Goal: Find contact information: Find contact information

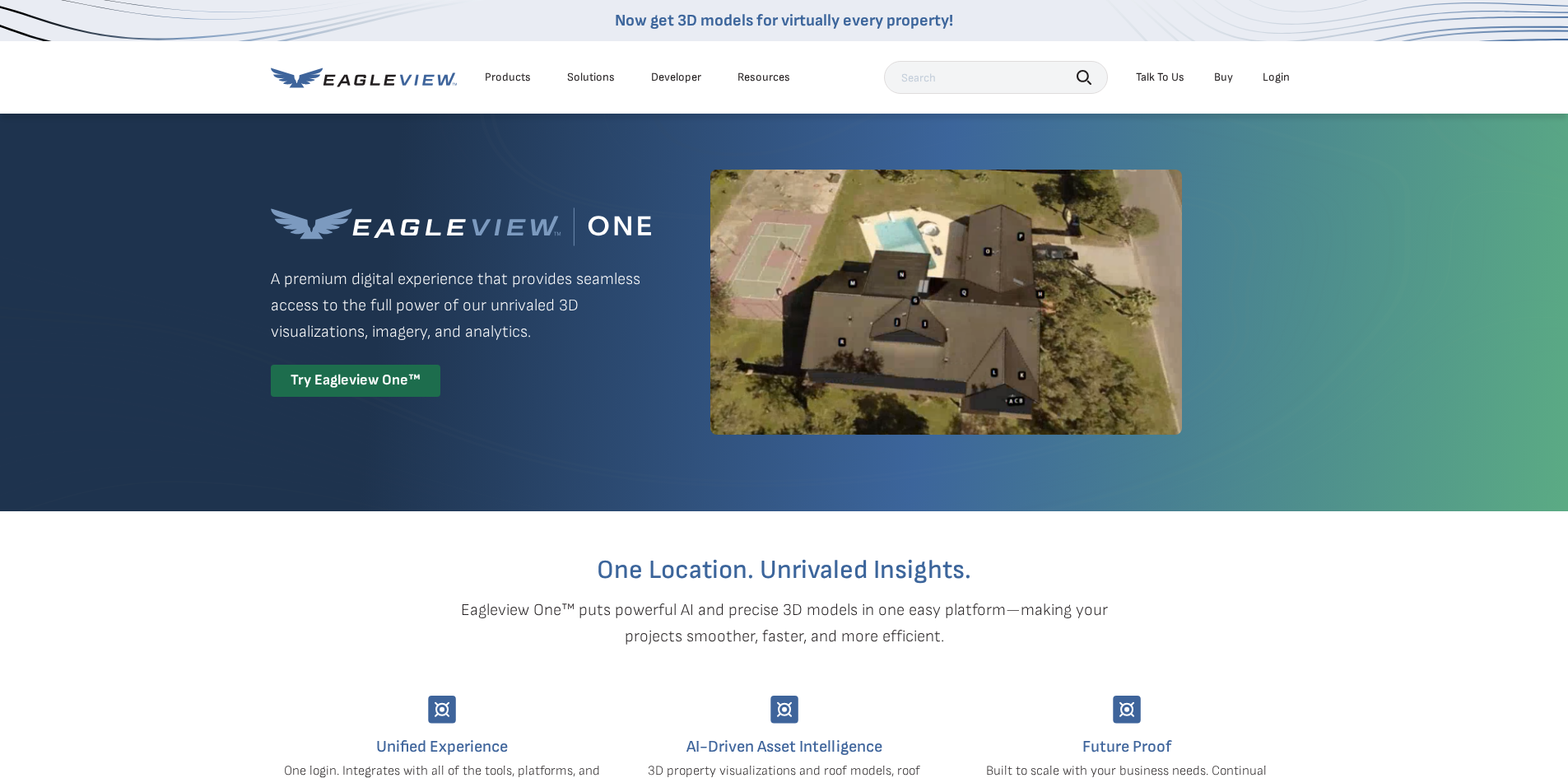
click at [500, 71] on div "Products" at bounding box center [507, 77] width 46 height 15
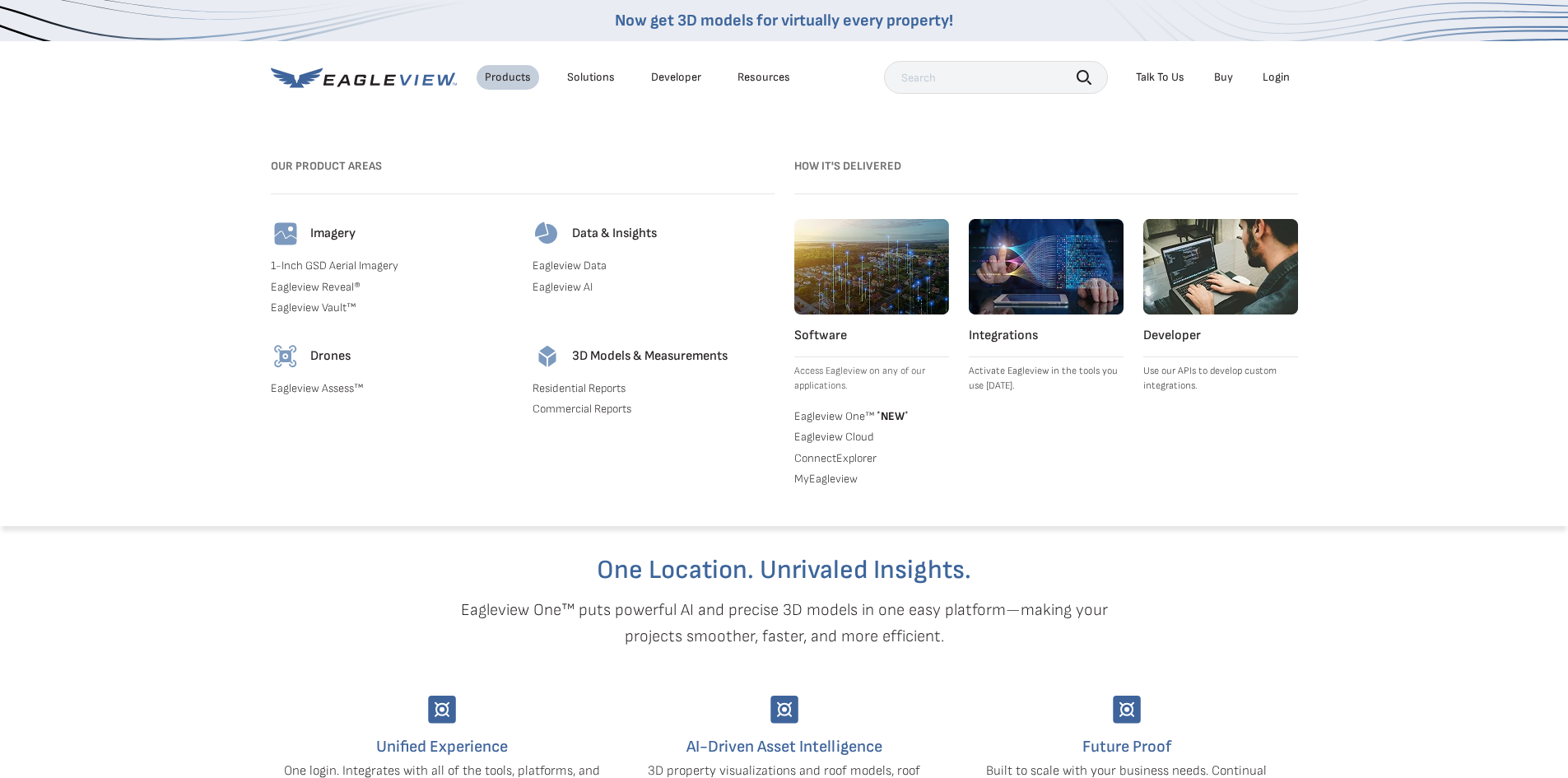
click at [332, 265] on link "1-Inch GSD Aerial Imagery" at bounding box center [392, 266] width 242 height 15
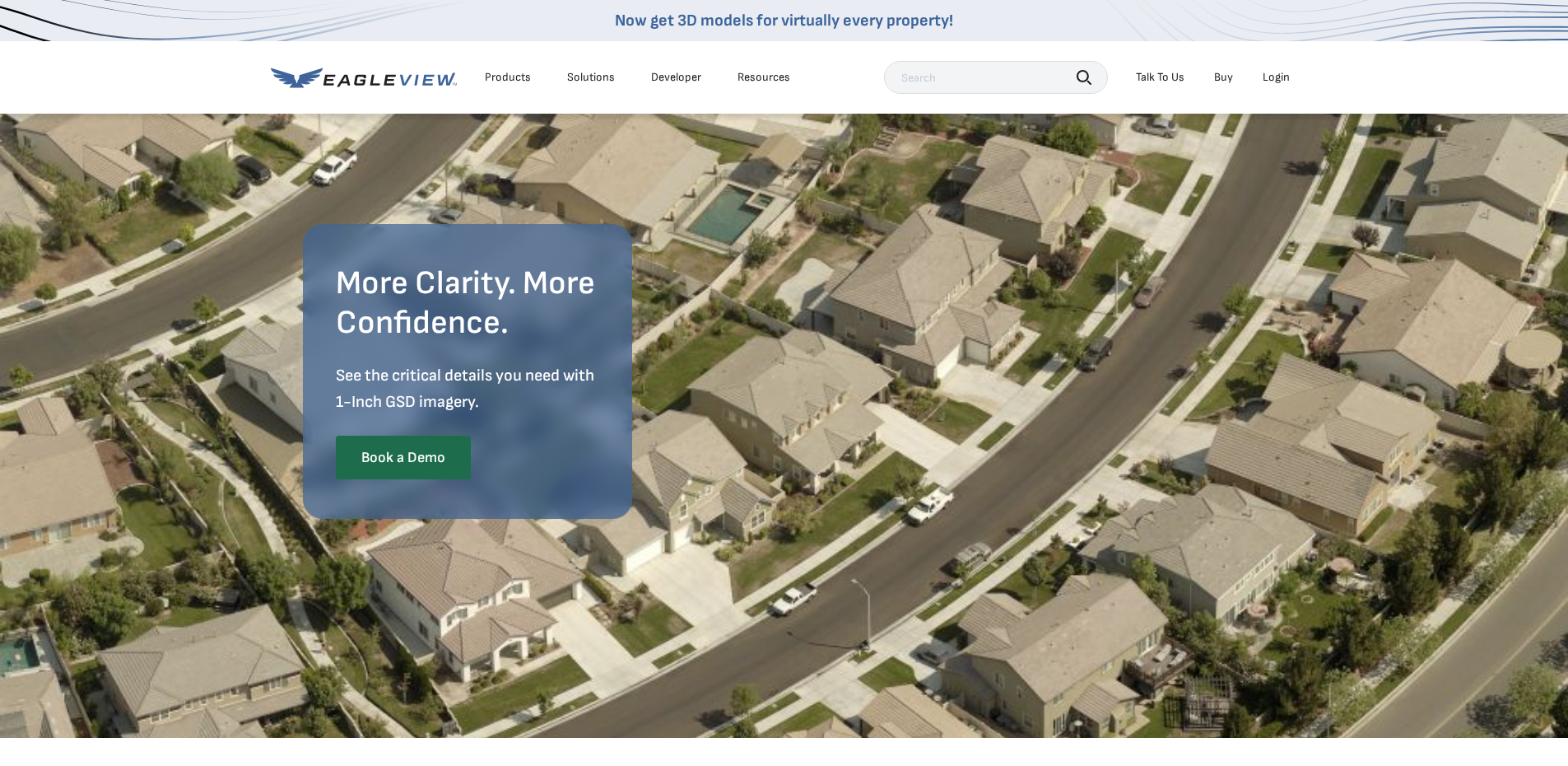
click at [584, 78] on div "Solutions" at bounding box center [591, 77] width 48 height 15
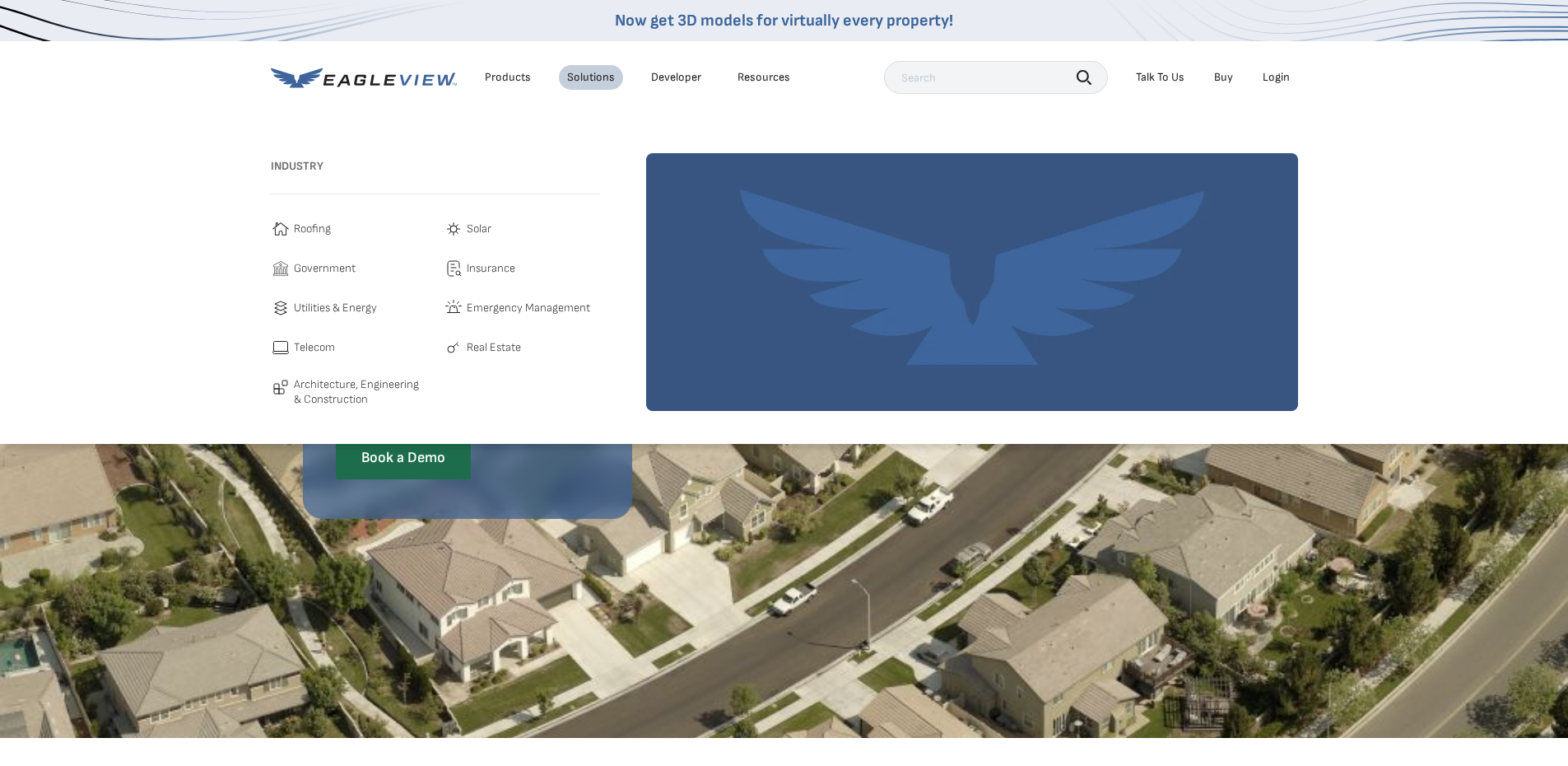
click at [507, 77] on div "Products" at bounding box center [507, 77] width 46 height 15
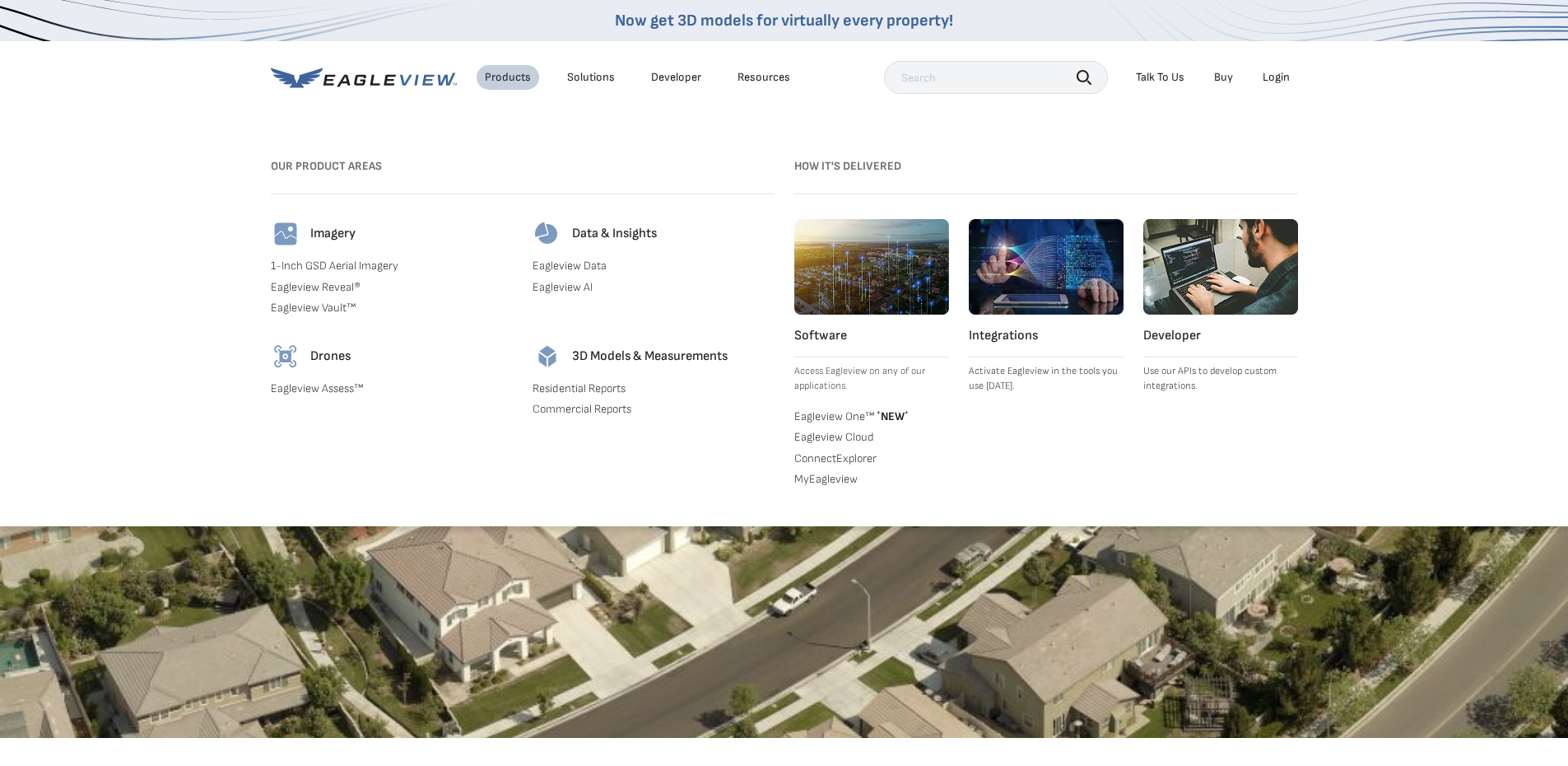
click at [304, 288] on link "Eagleview Reveal®" at bounding box center [392, 287] width 242 height 15
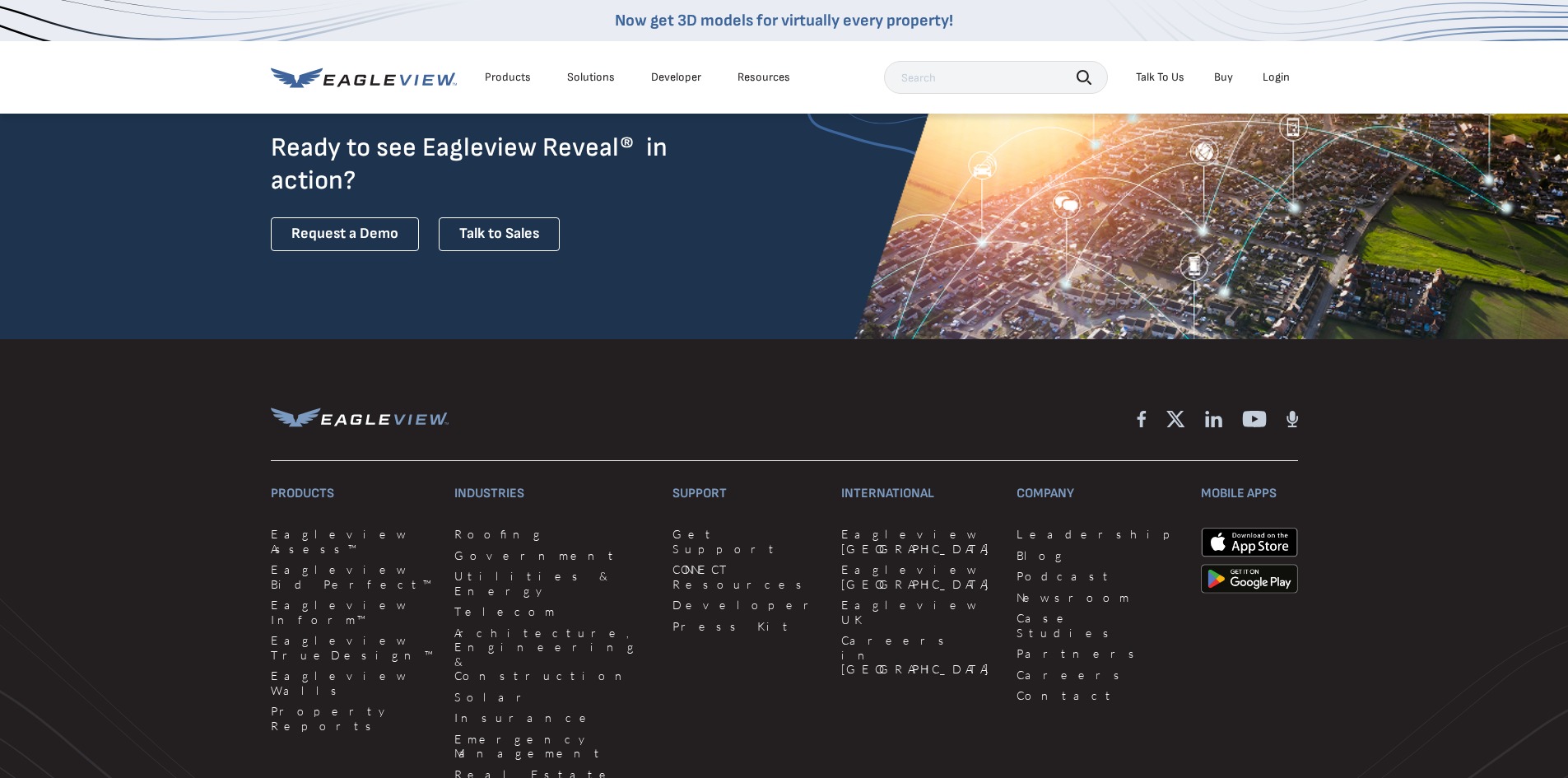
scroll to position [3787, 0]
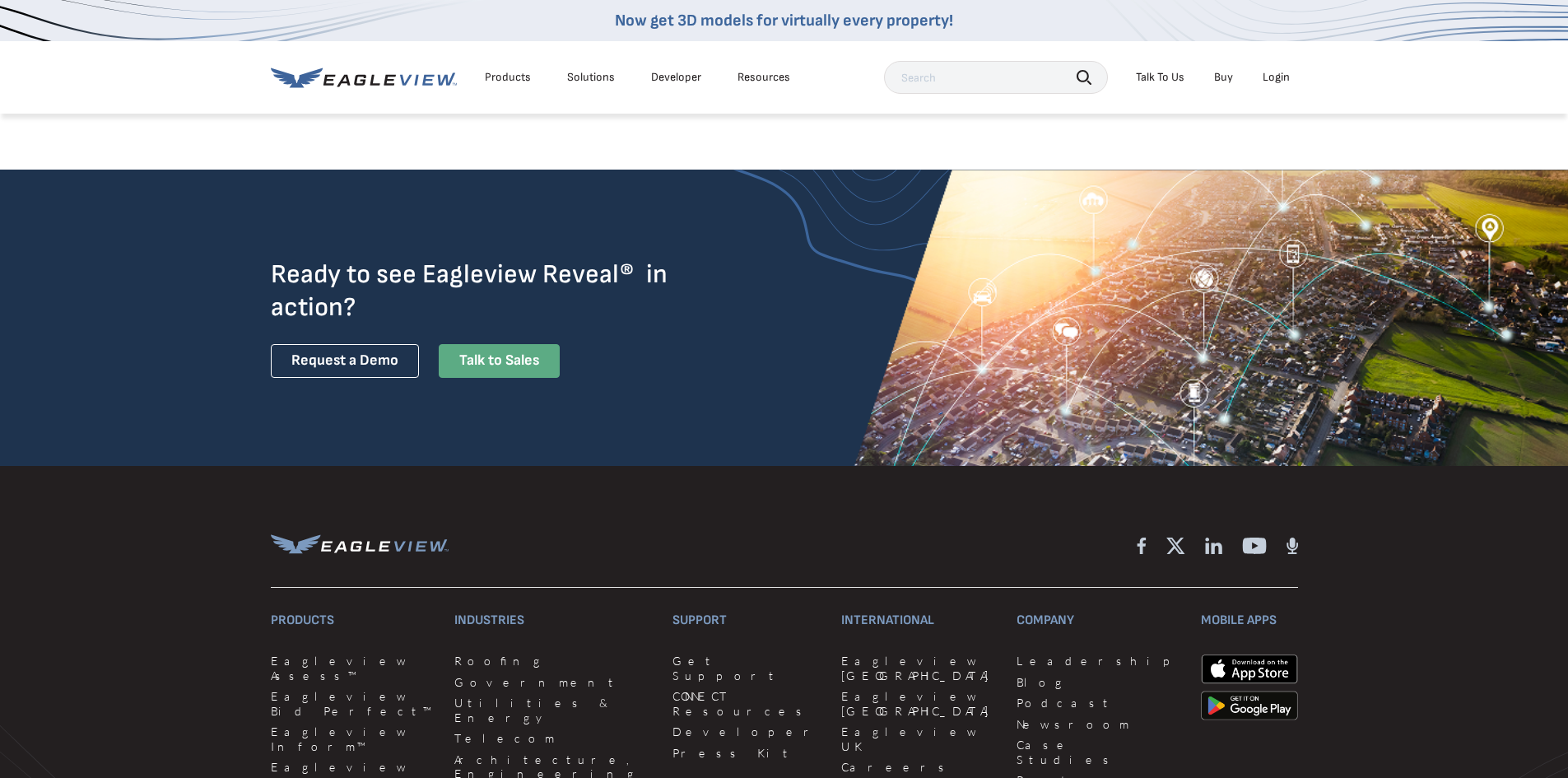
click at [499, 345] on link "Talk to Sales" at bounding box center [499, 361] width 121 height 34
